Goal: Task Accomplishment & Management: Manage account settings

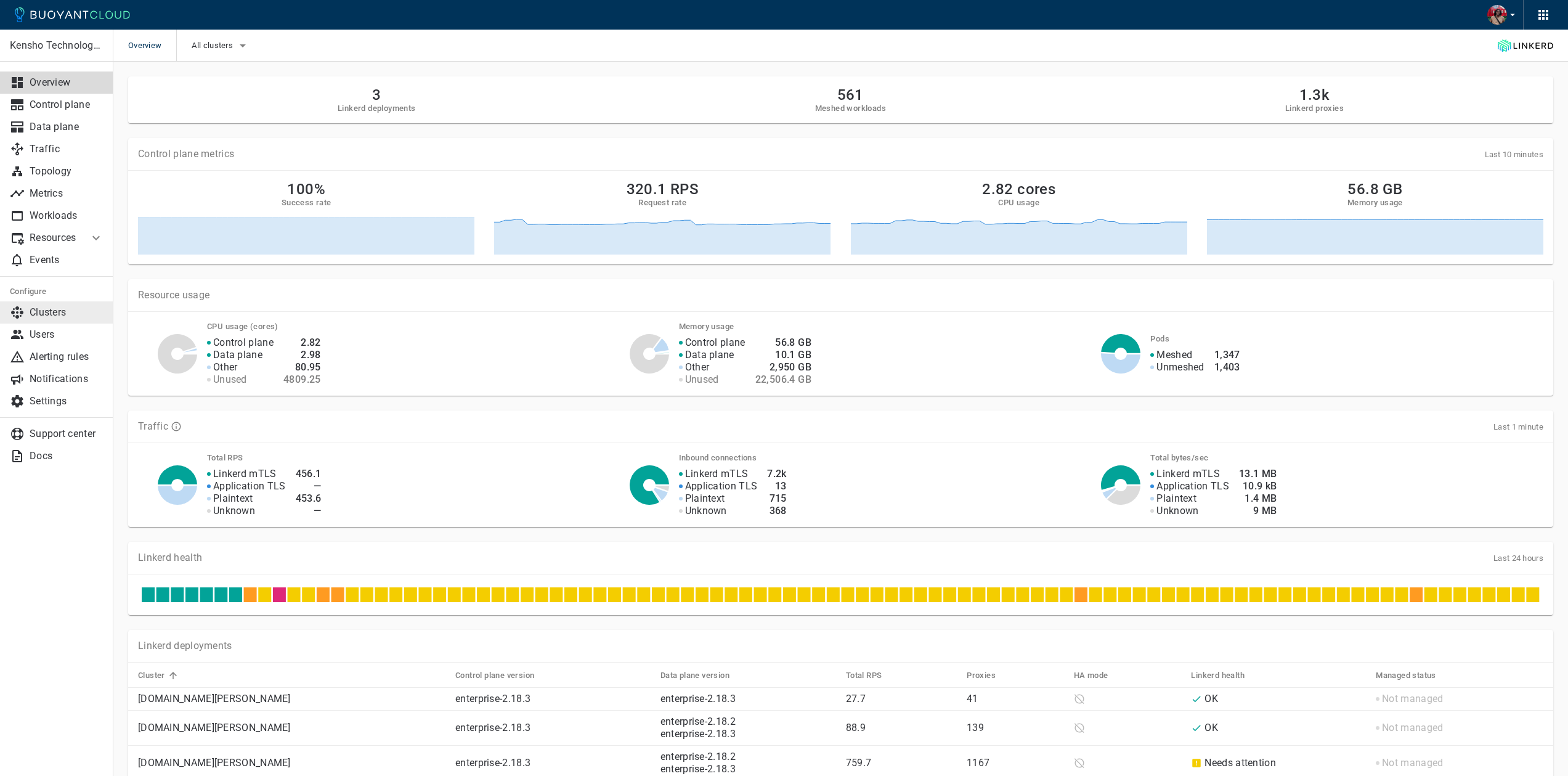
click at [49, 306] on p "Clusters" at bounding box center [66, 313] width 73 height 13
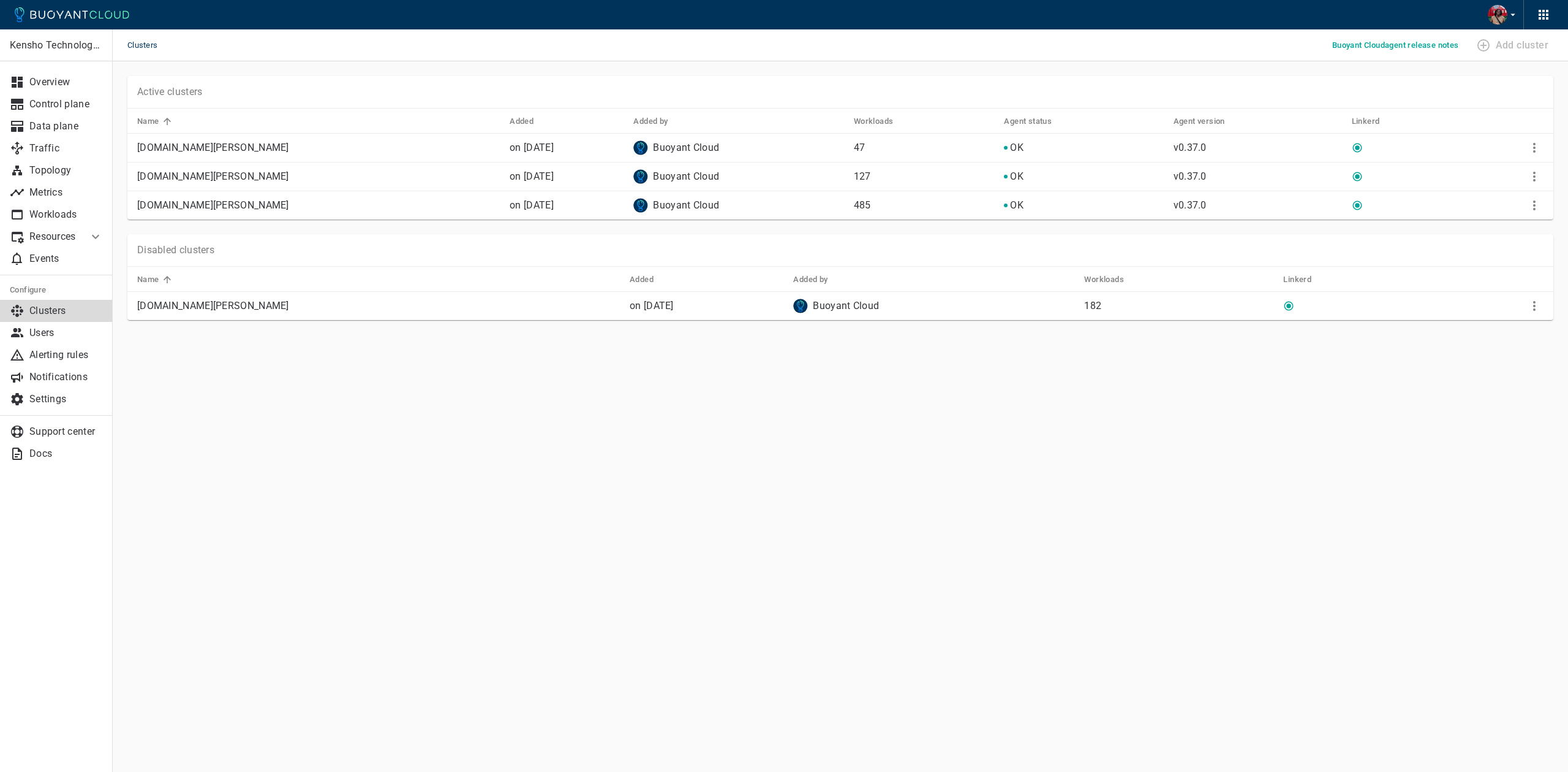
click at [1494, 73] on div "Active clusters Name Added Added by Workloads Agent status Agent version Linker…" at bounding box center [832, 140] width 1441 height 158
click at [1542, 305] on button "More" at bounding box center [1534, 306] width 19 height 19
click at [1507, 354] on li "Configure" at bounding box center [1494, 353] width 128 height 22
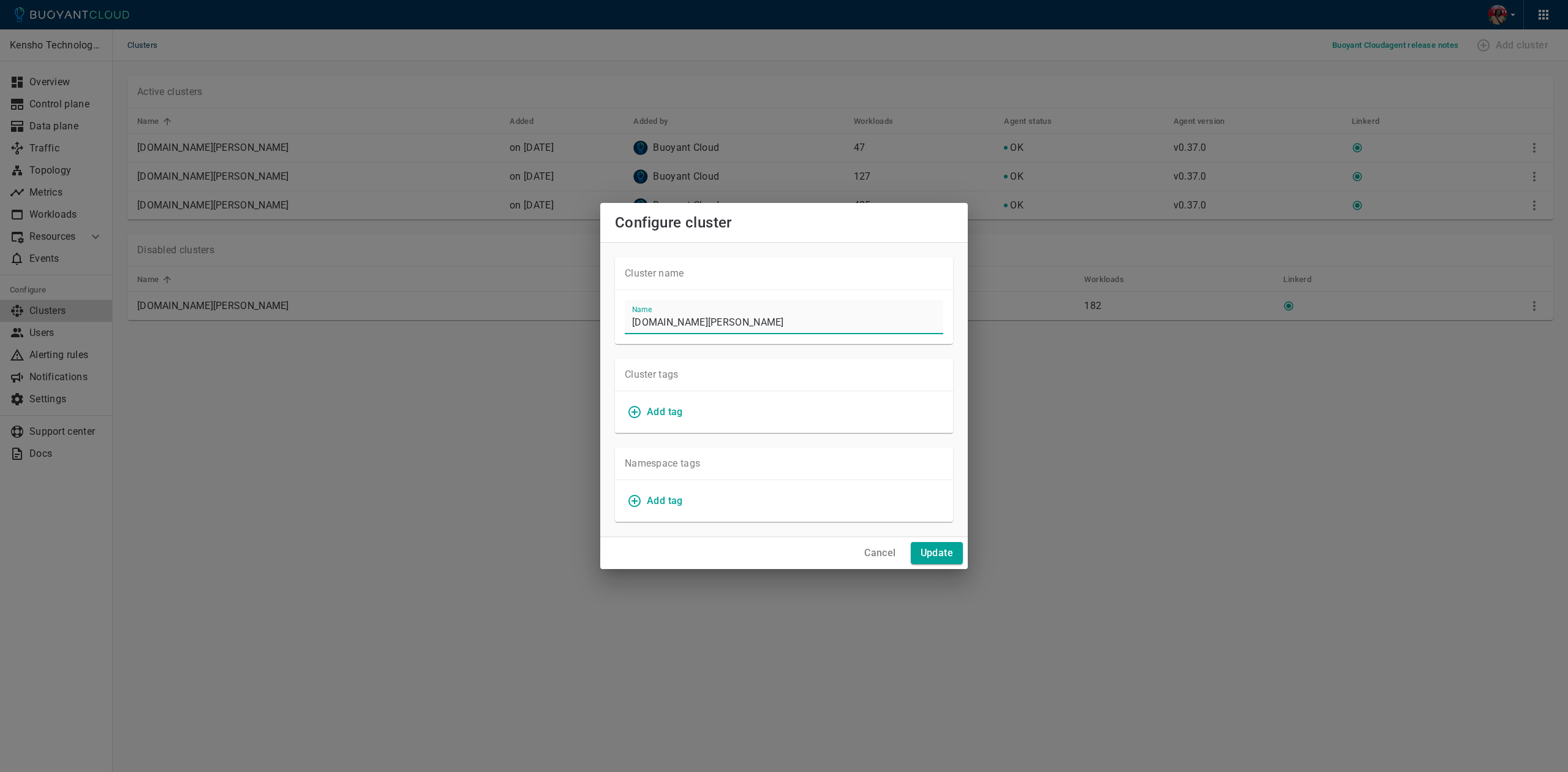
drag, startPoint x: 758, startPoint y: 313, endPoint x: 628, endPoint y: 314, distance: 130.0
click at [628, 314] on input "[DOMAIN_NAME][PERSON_NAME]" at bounding box center [783, 316] width 318 height 34
drag, startPoint x: 772, startPoint y: 316, endPoint x: 599, endPoint y: 319, distance: 173.0
click at [599, 319] on div "Configure cluster Cluster name Name [DOMAIN_NAME][PERSON_NAME] Cluster tags Add…" at bounding box center [784, 386] width 1568 height 772
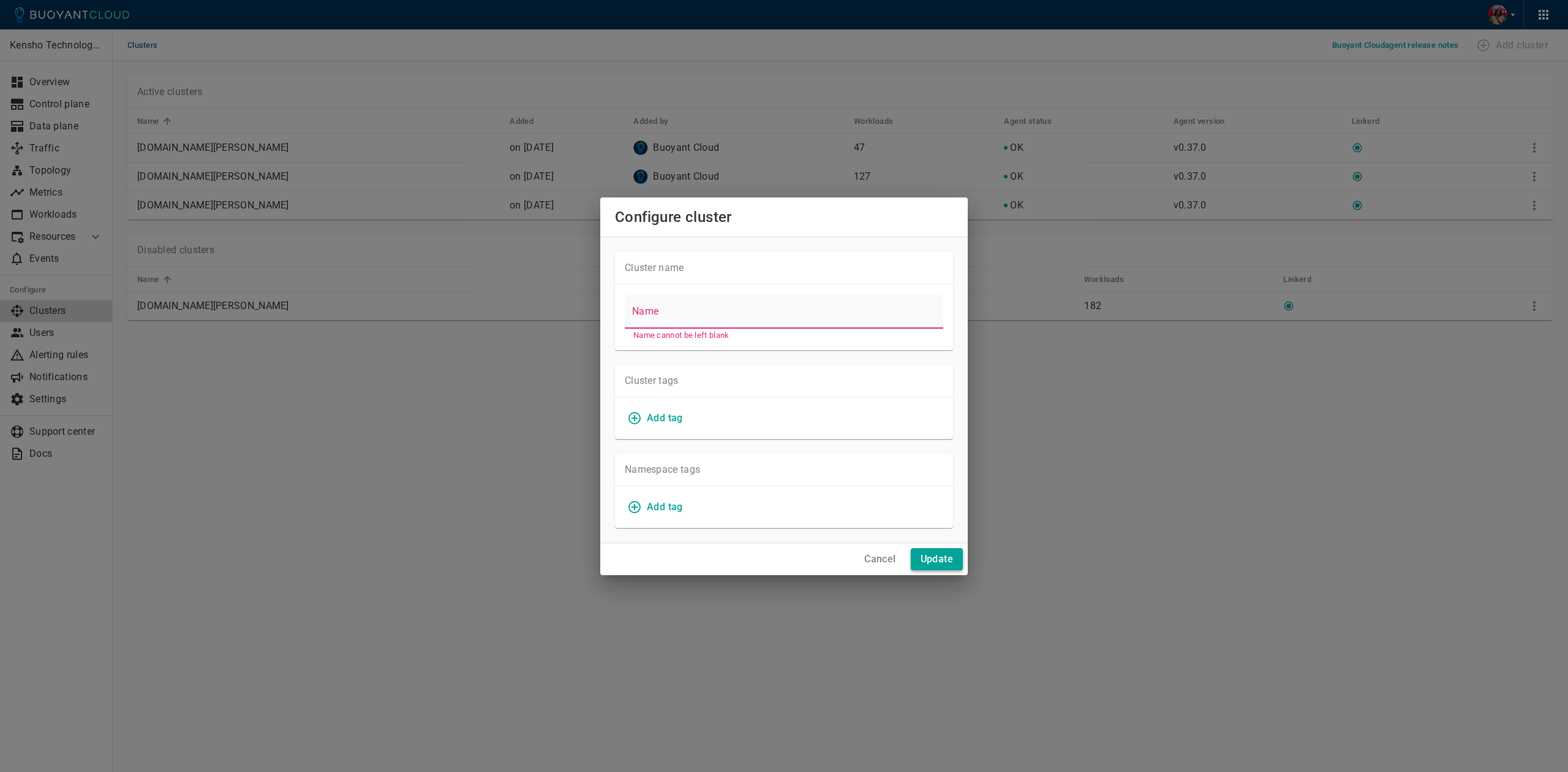
click at [932, 546] on div "Cancel Update" at bounding box center [784, 559] width 367 height 32
click at [870, 553] on h4 "Cancel" at bounding box center [879, 559] width 31 height 12
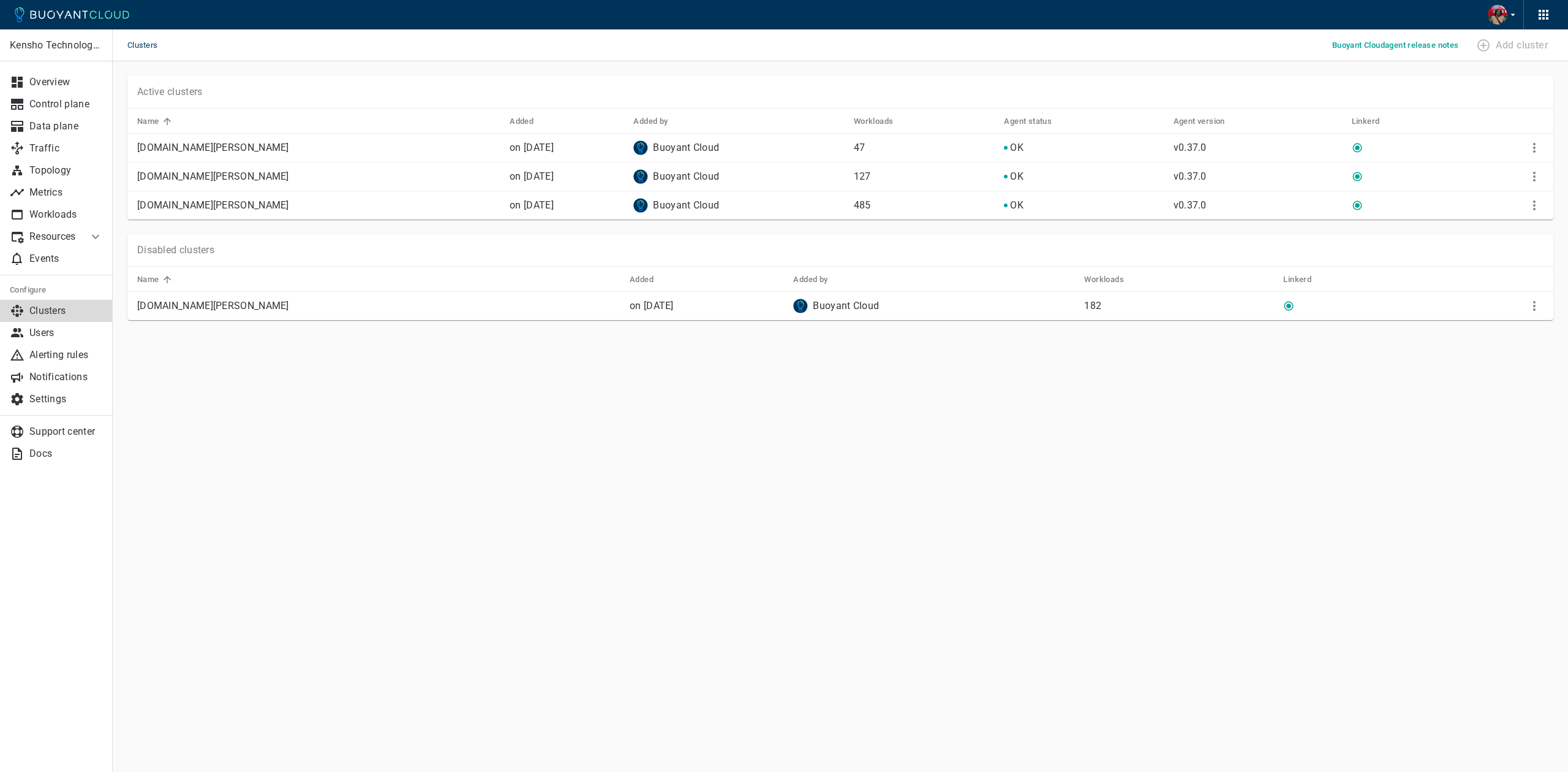
click at [1360, 56] on div "Clusters Buoyant Cloud agent release notes Add cluster" at bounding box center [839, 45] width 1455 height 32
click at [242, 306] on p "[DOMAIN_NAME][PERSON_NAME]" at bounding box center [379, 306] width 483 height 12
click at [1532, 302] on icon "More" at bounding box center [1534, 306] width 14 height 14
click at [1314, 372] on div at bounding box center [784, 386] width 1568 height 772
click at [1532, 207] on icon "More" at bounding box center [1534, 205] width 14 height 14
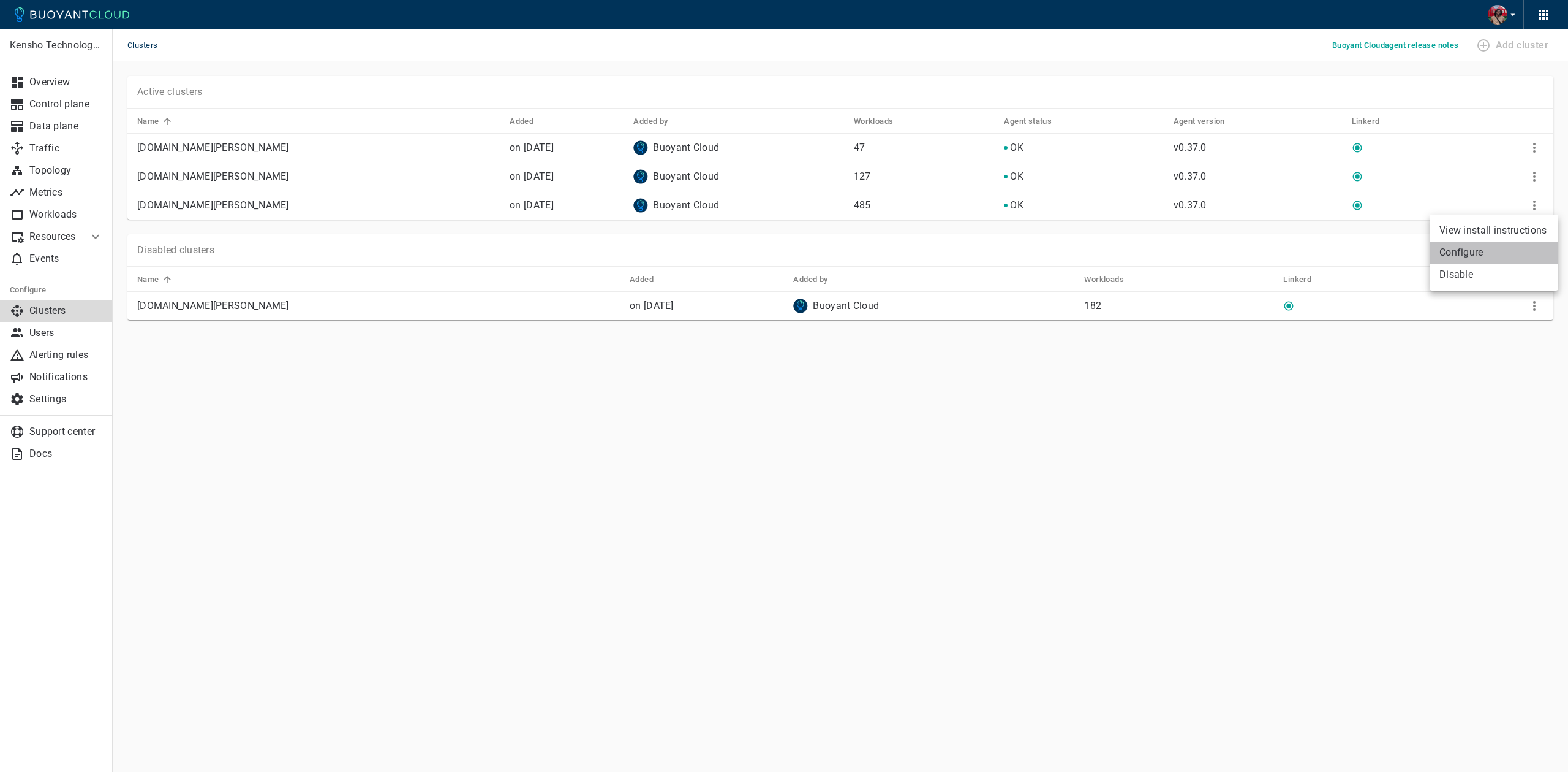
click at [1509, 253] on li "Configure" at bounding box center [1494, 252] width 128 height 22
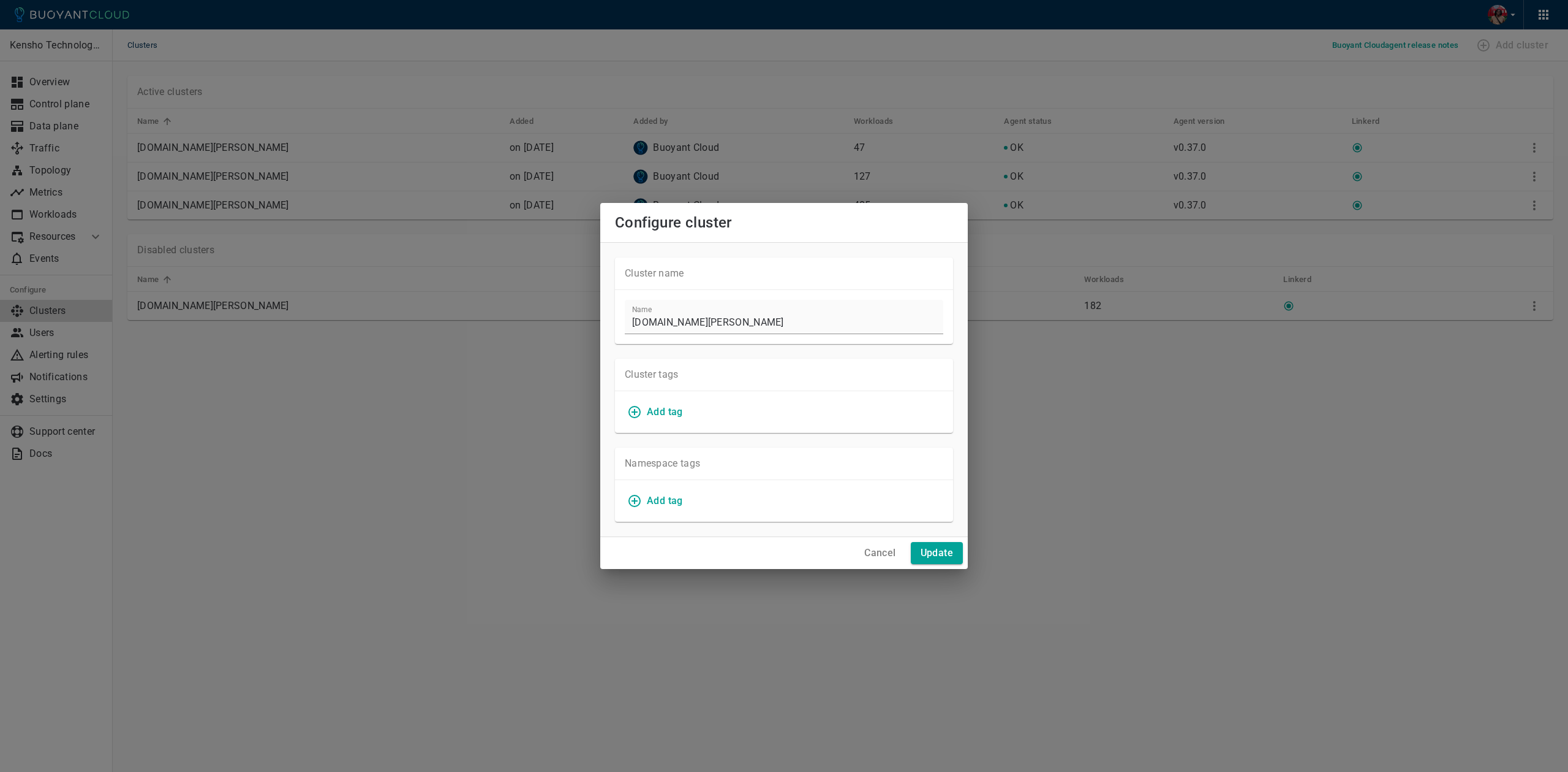
click at [864, 548] on h4 "Cancel" at bounding box center [879, 553] width 31 height 12
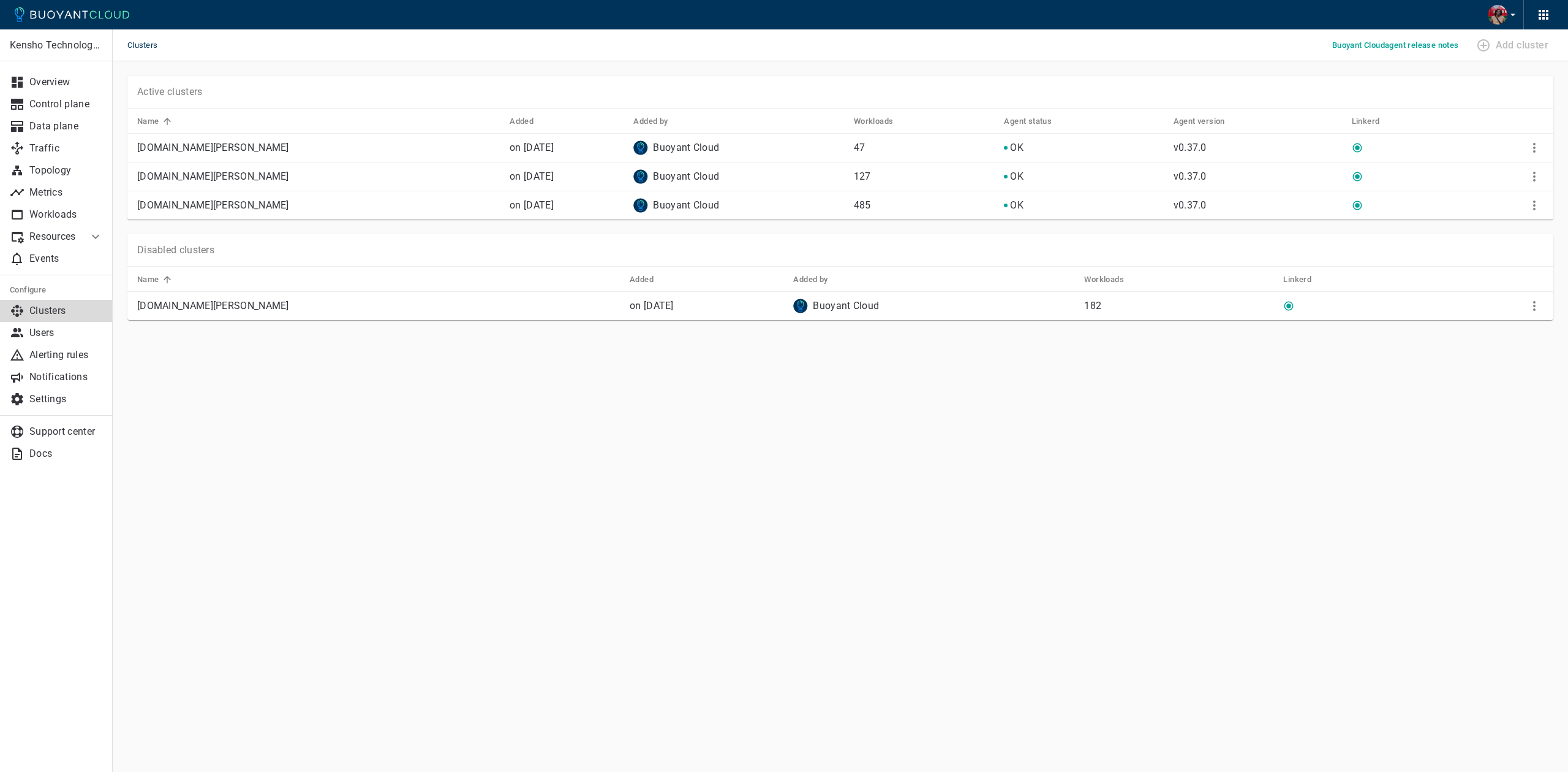
click at [218, 86] on div "Active clusters" at bounding box center [840, 92] width 1425 height 32
click at [164, 74] on div "Active clusters Name Added Added by Workloads Agent status Agent version Linker…" at bounding box center [832, 140] width 1441 height 158
